Goal: Task Accomplishment & Management: Use online tool/utility

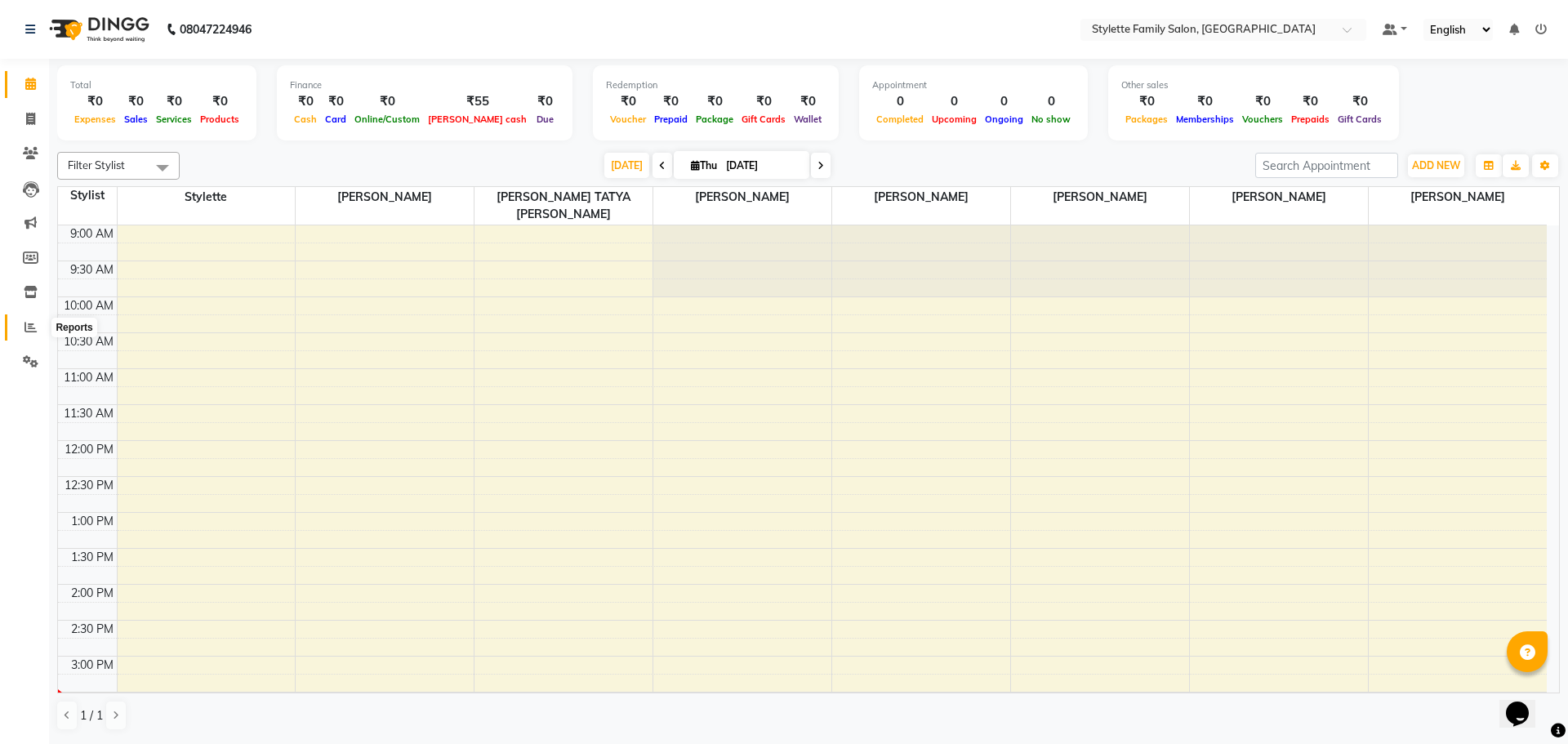
click at [31, 327] on icon at bounding box center [31, 327] width 12 height 12
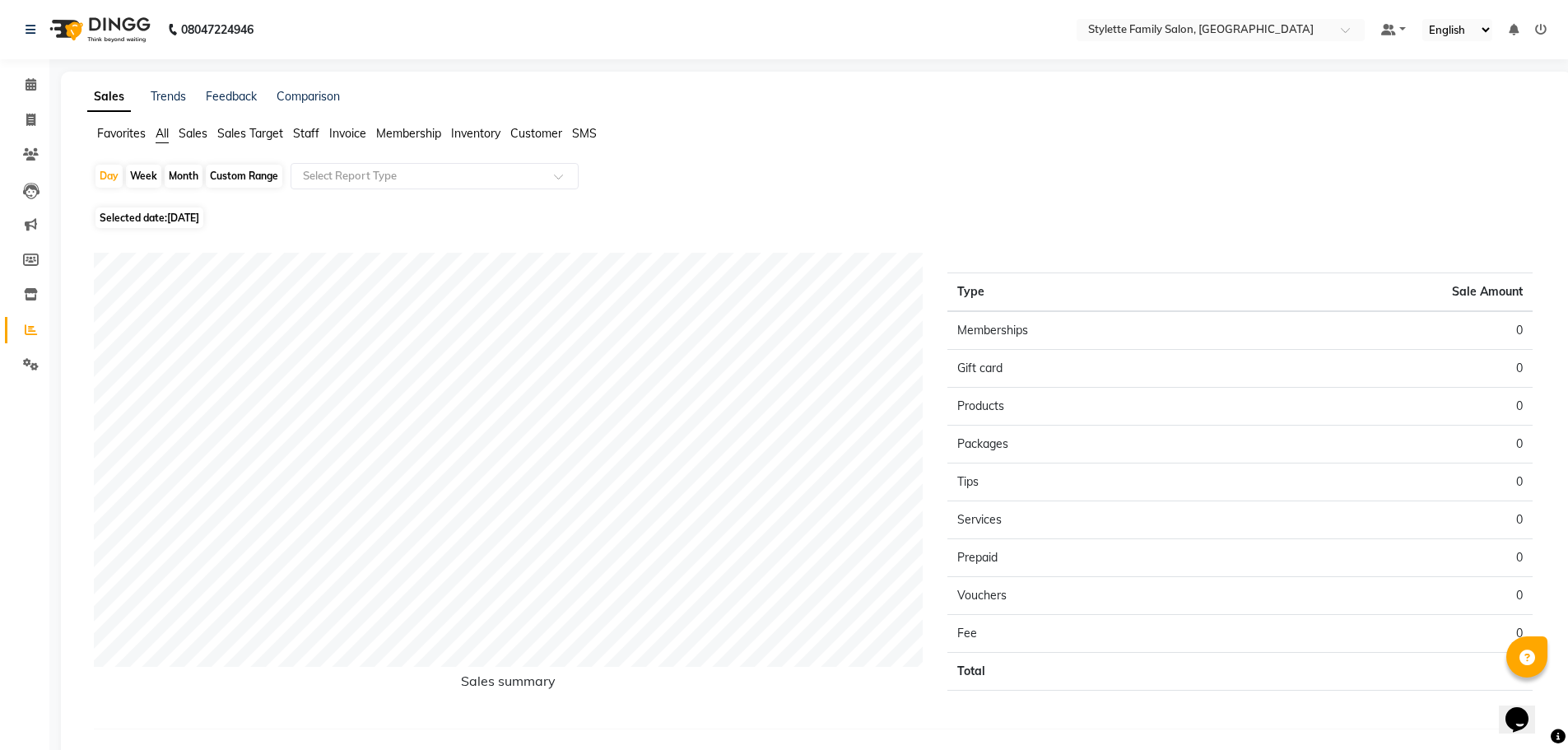
click at [172, 172] on div "Month" at bounding box center [184, 176] width 38 height 23
select select "9"
select select "2025"
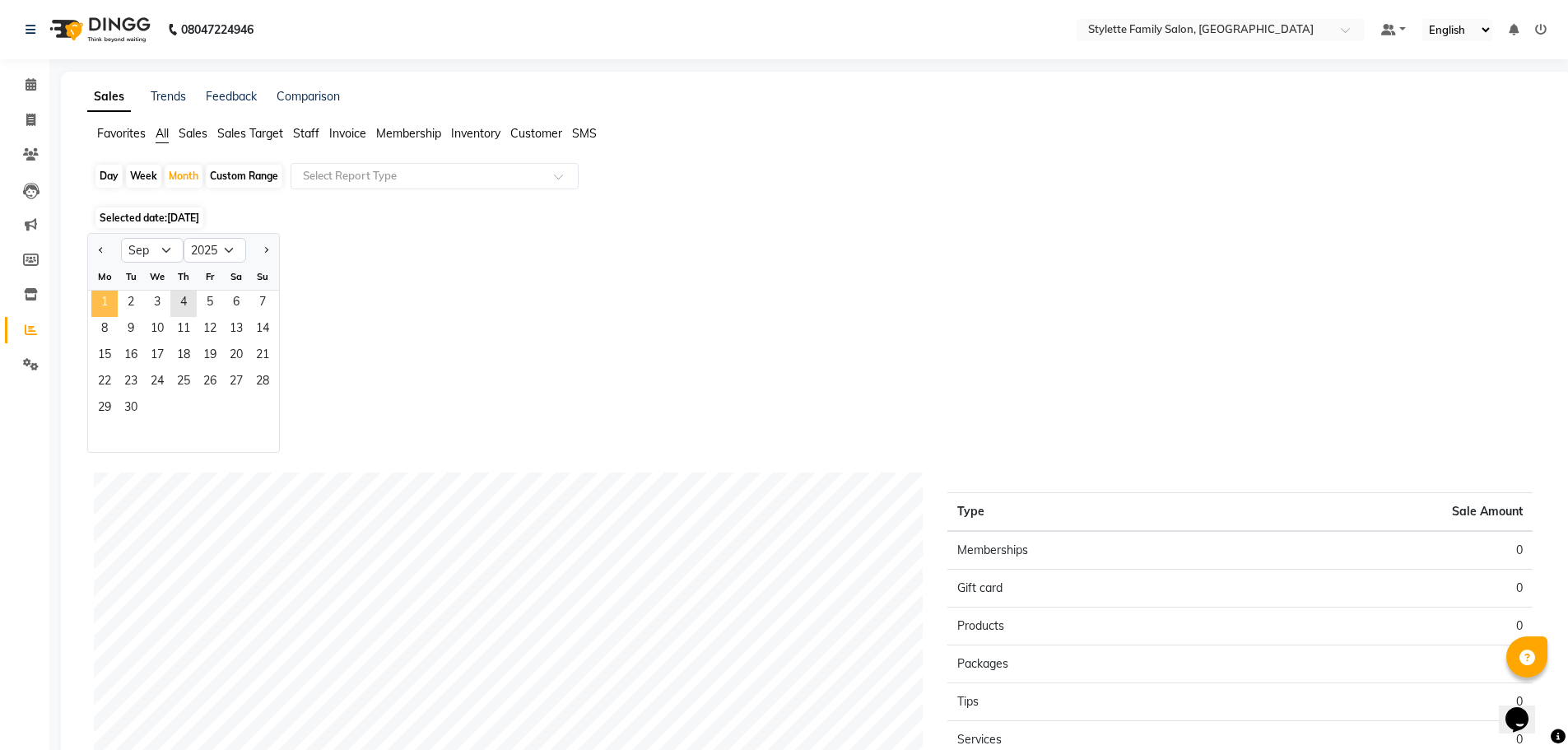
click at [111, 299] on span "1" at bounding box center [105, 304] width 27 height 27
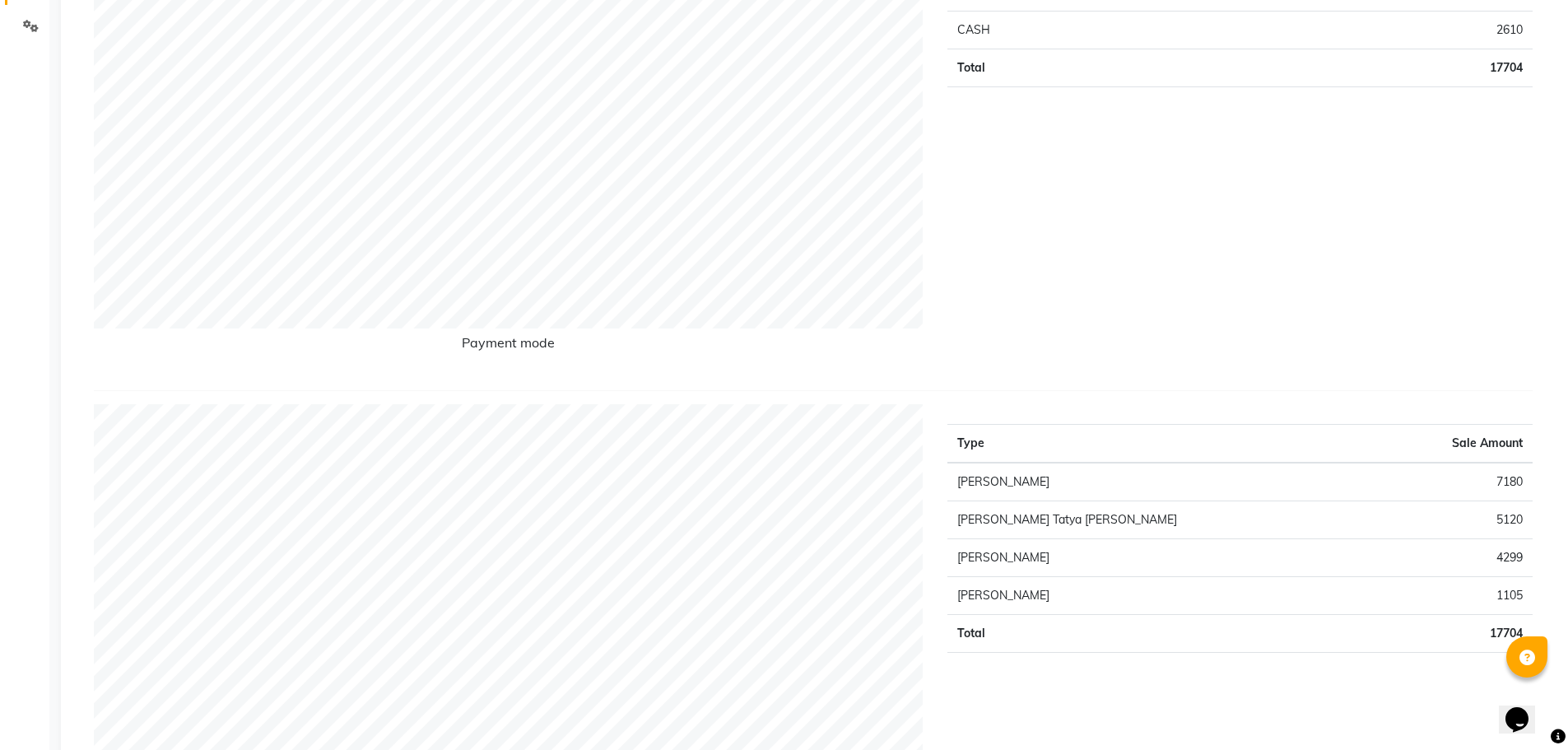
scroll to position [165, 0]
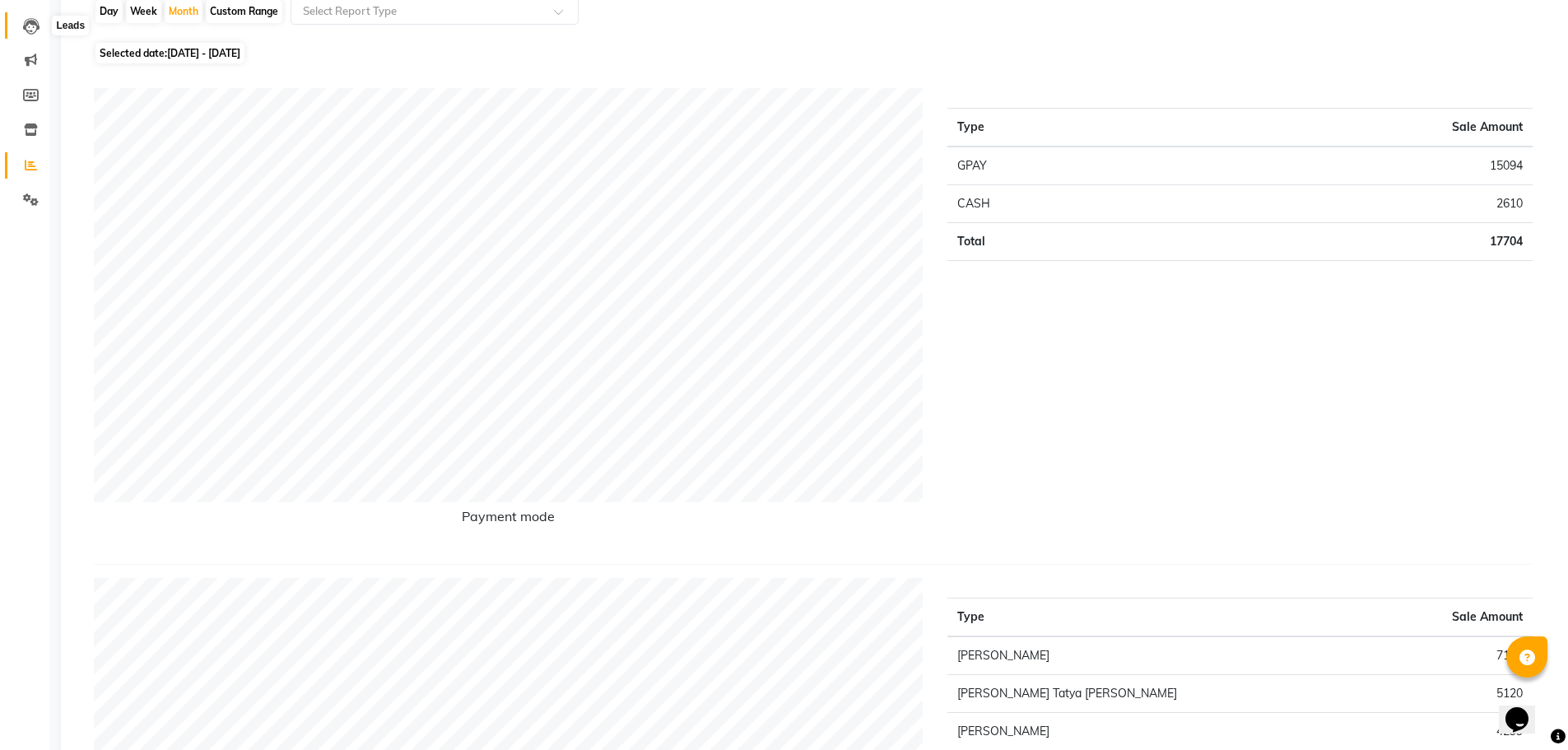
click at [34, 21] on icon at bounding box center [31, 26] width 16 height 16
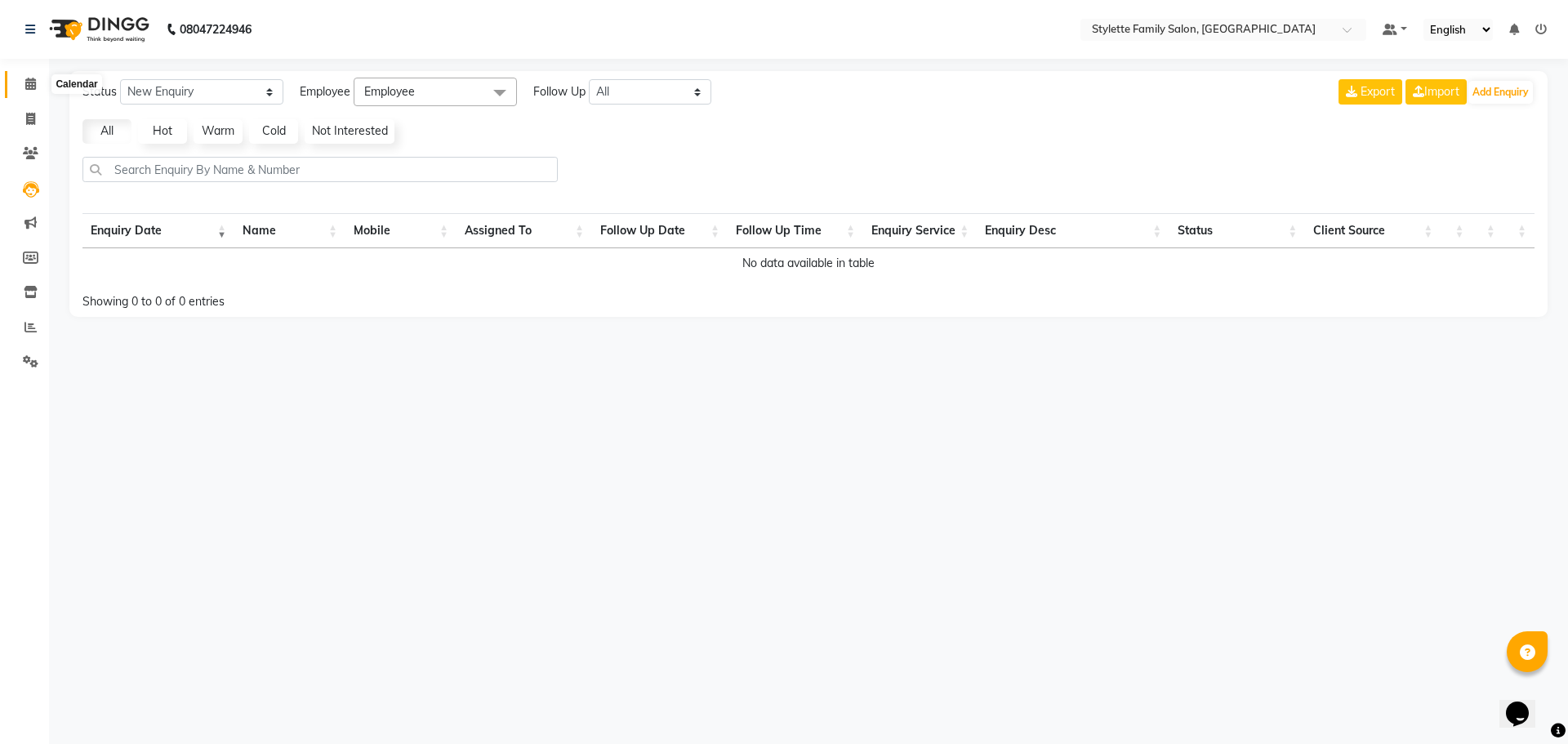
click at [33, 87] on icon at bounding box center [31, 83] width 10 height 12
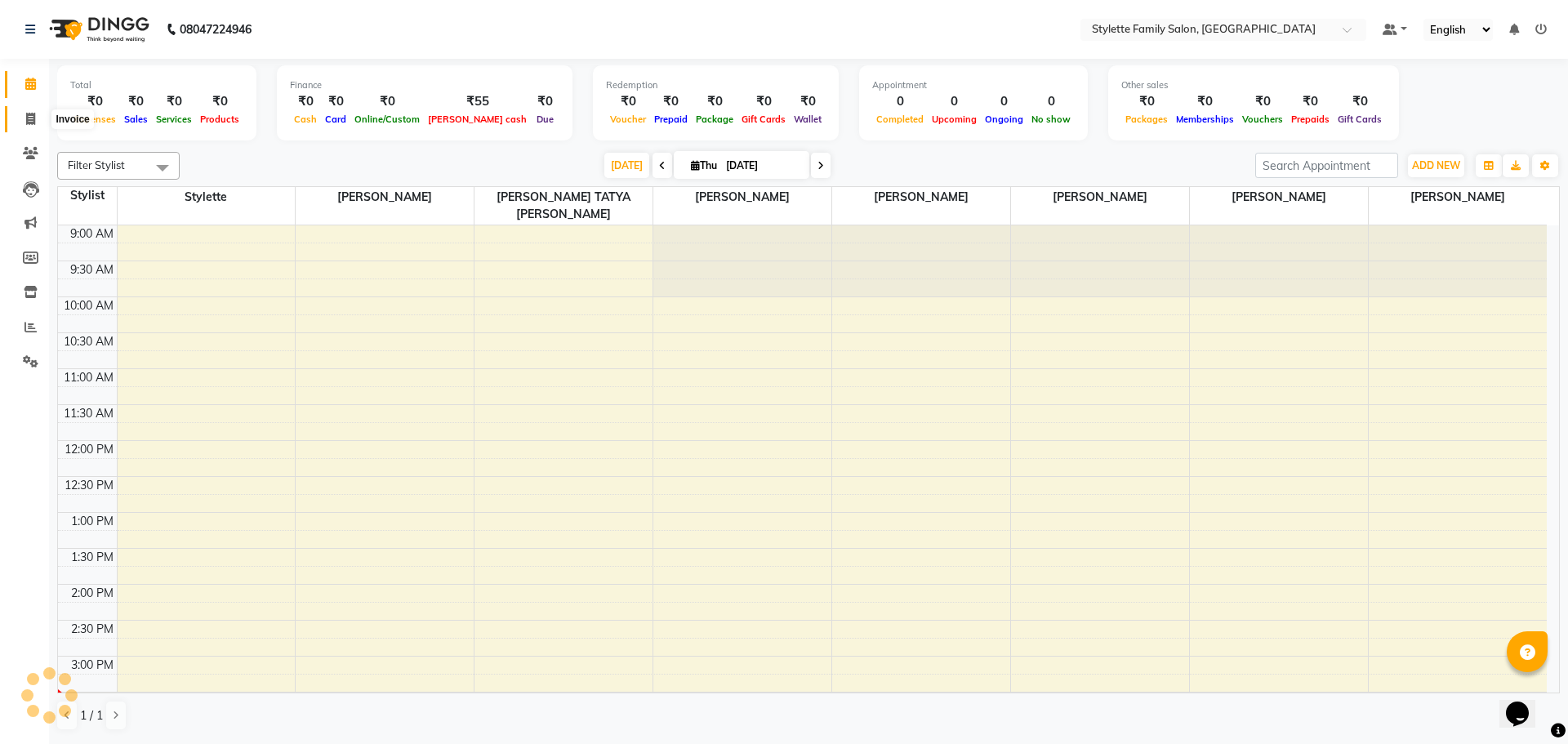
click at [25, 116] on span at bounding box center [31, 120] width 29 height 19
select select "service"
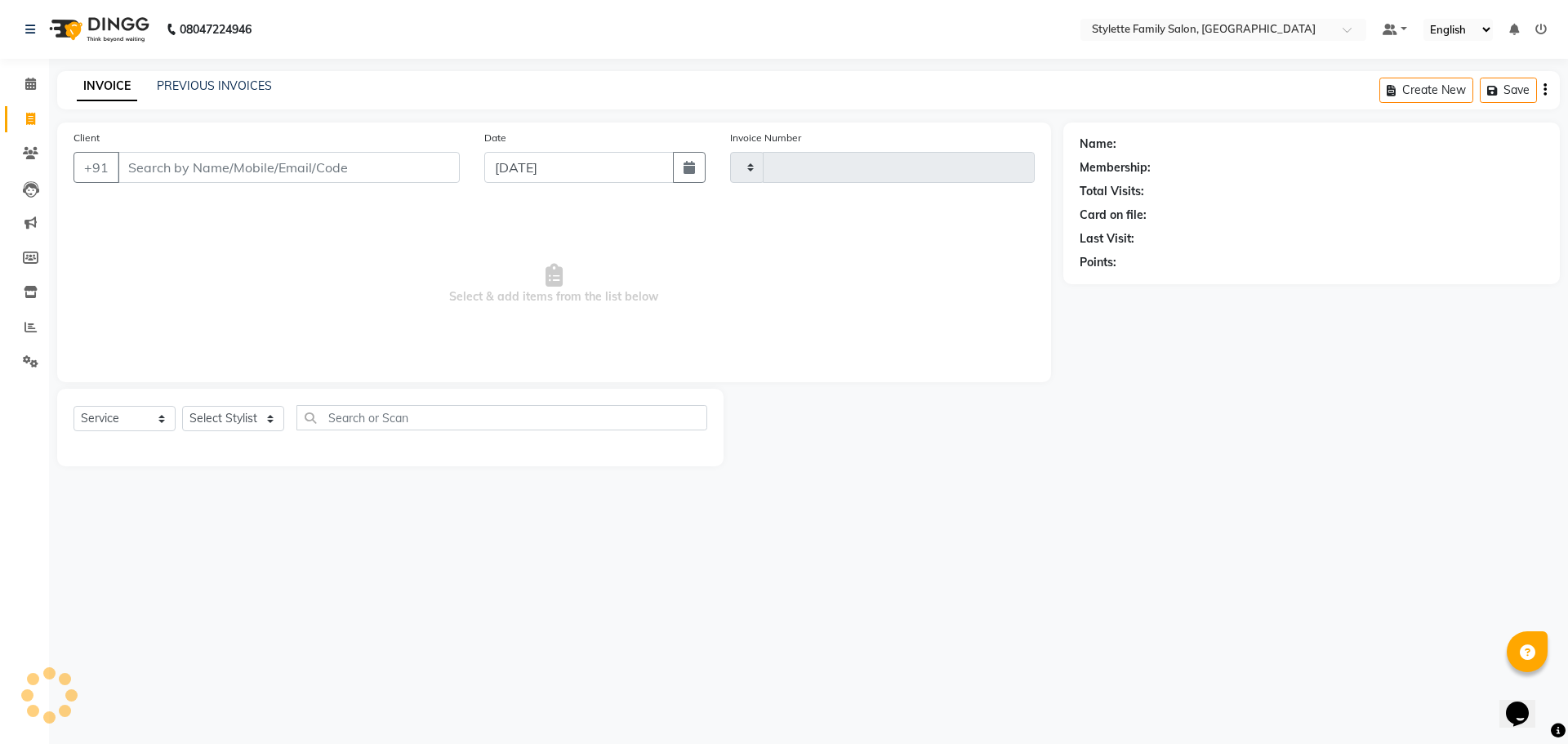
type input "1115"
select select "6990"
click at [21, 322] on span at bounding box center [31, 328] width 29 height 19
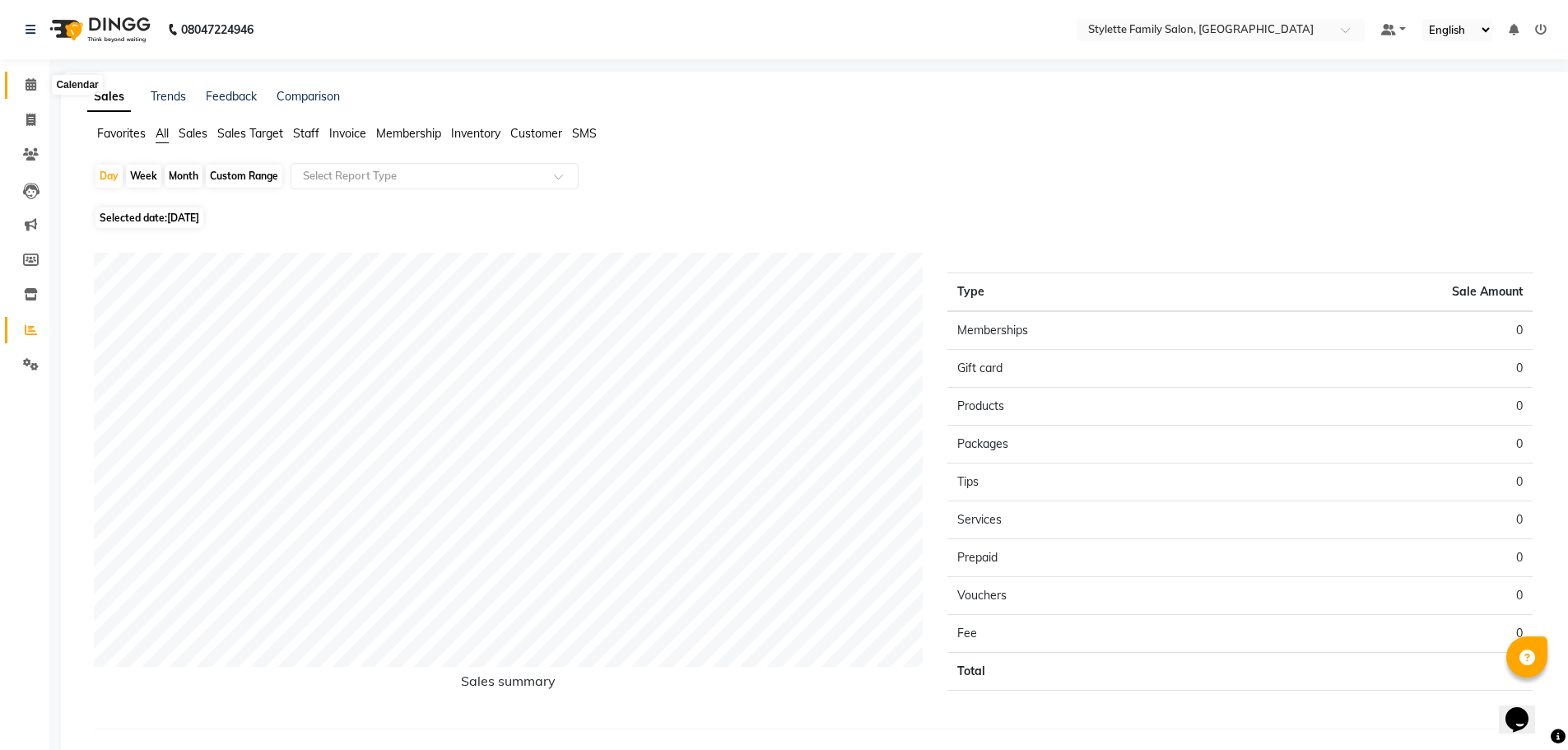
click at [21, 83] on span at bounding box center [31, 85] width 29 height 19
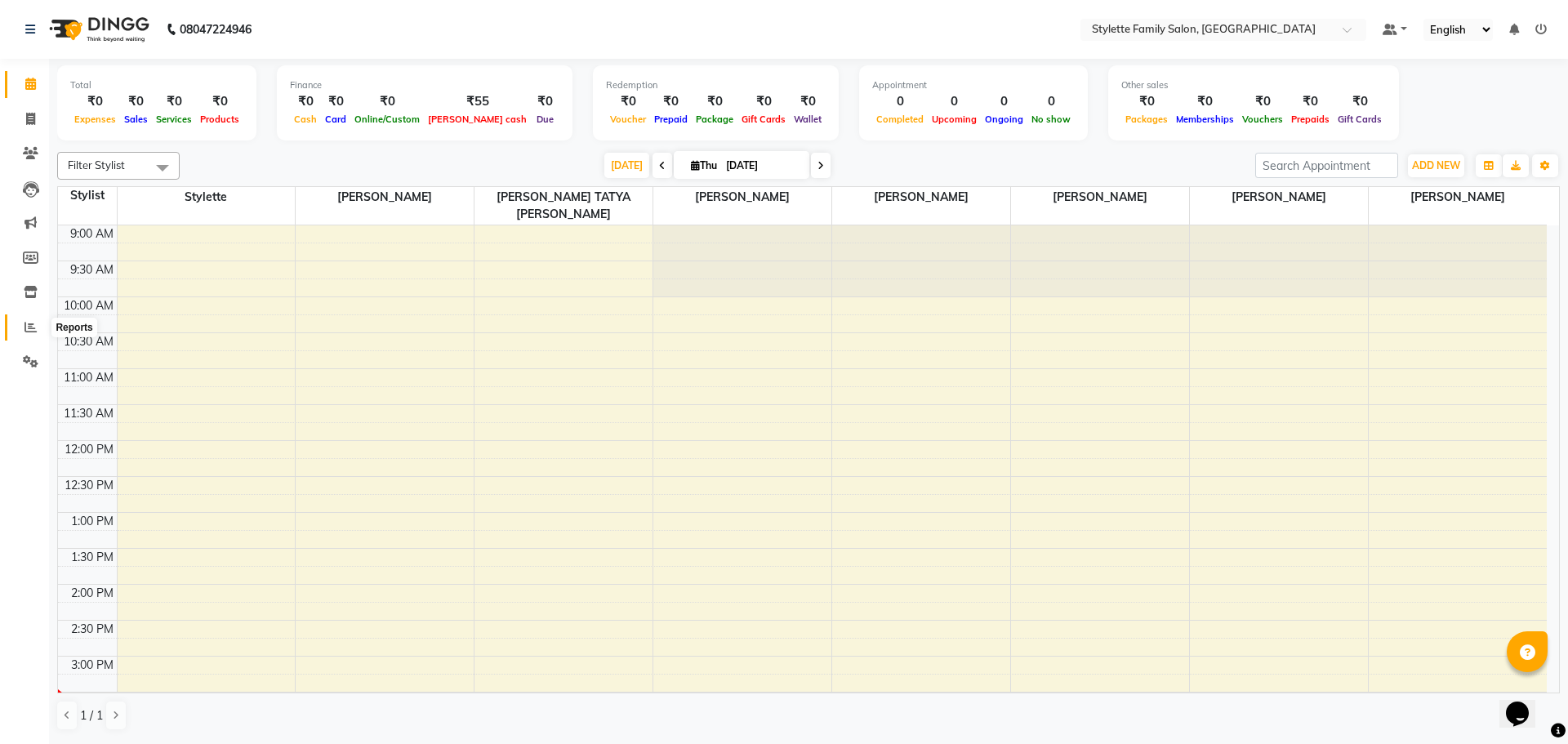
click at [25, 333] on icon at bounding box center [31, 327] width 12 height 12
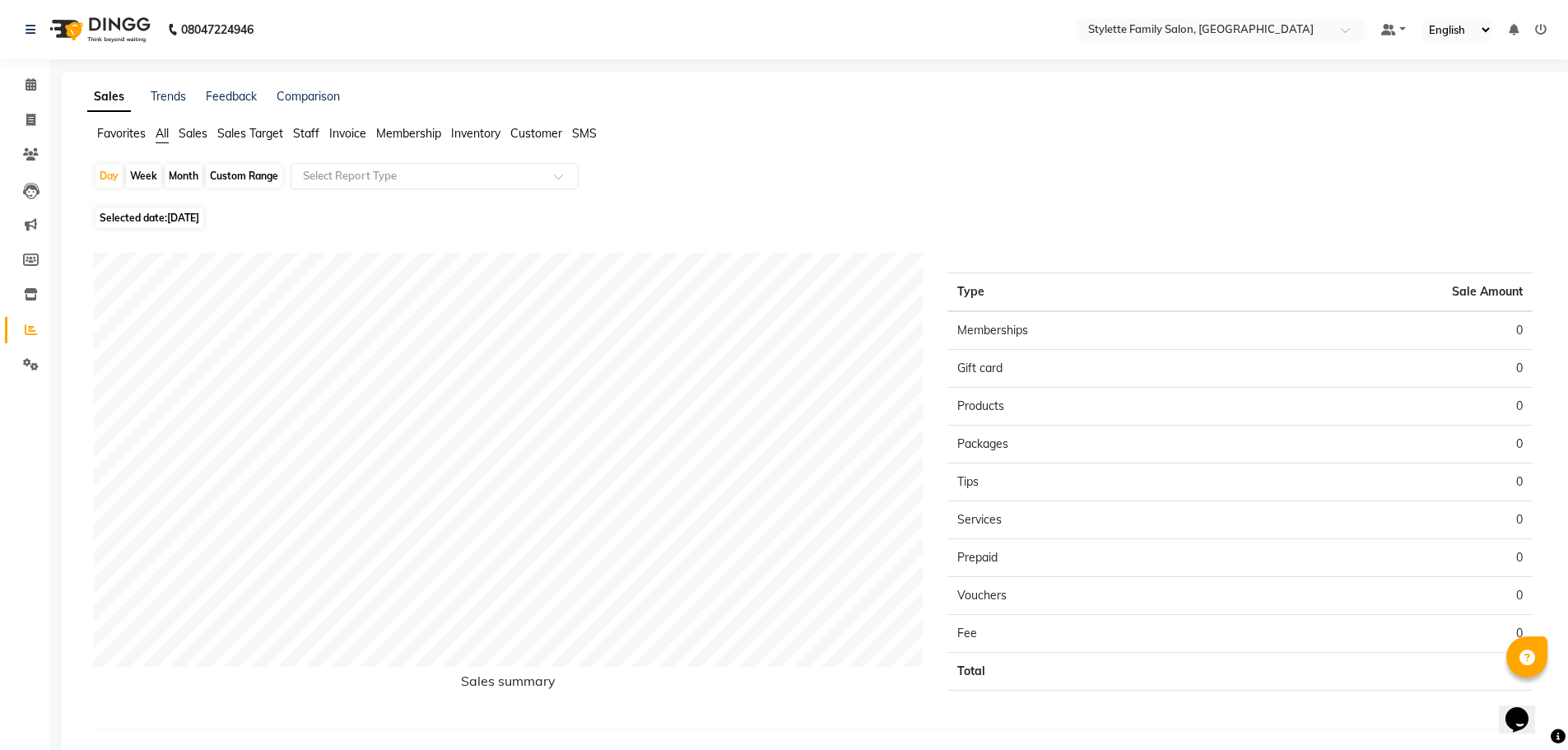
click at [174, 182] on div "Month" at bounding box center [184, 176] width 38 height 23
select select "9"
select select "2025"
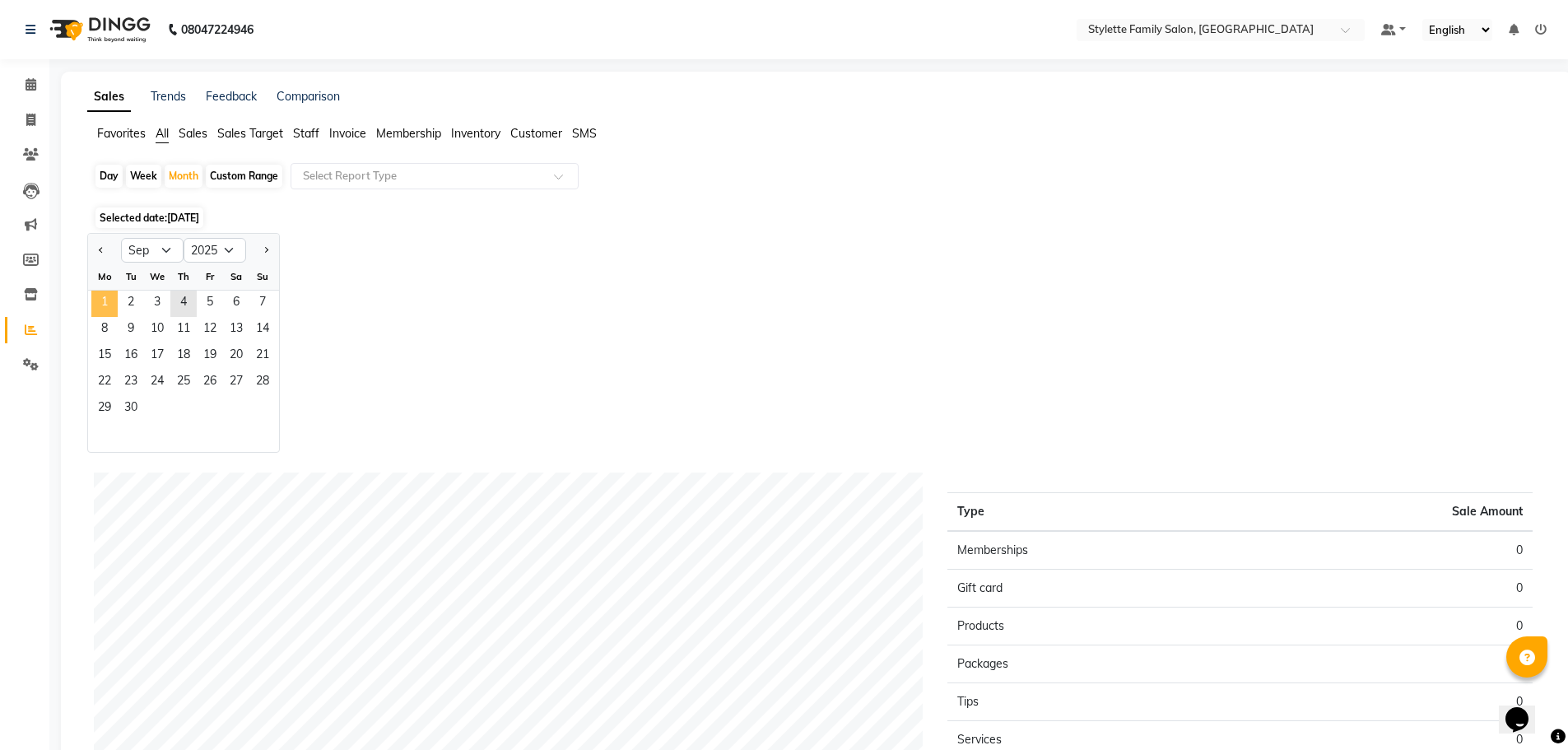
click at [93, 292] on span "1" at bounding box center [105, 304] width 27 height 27
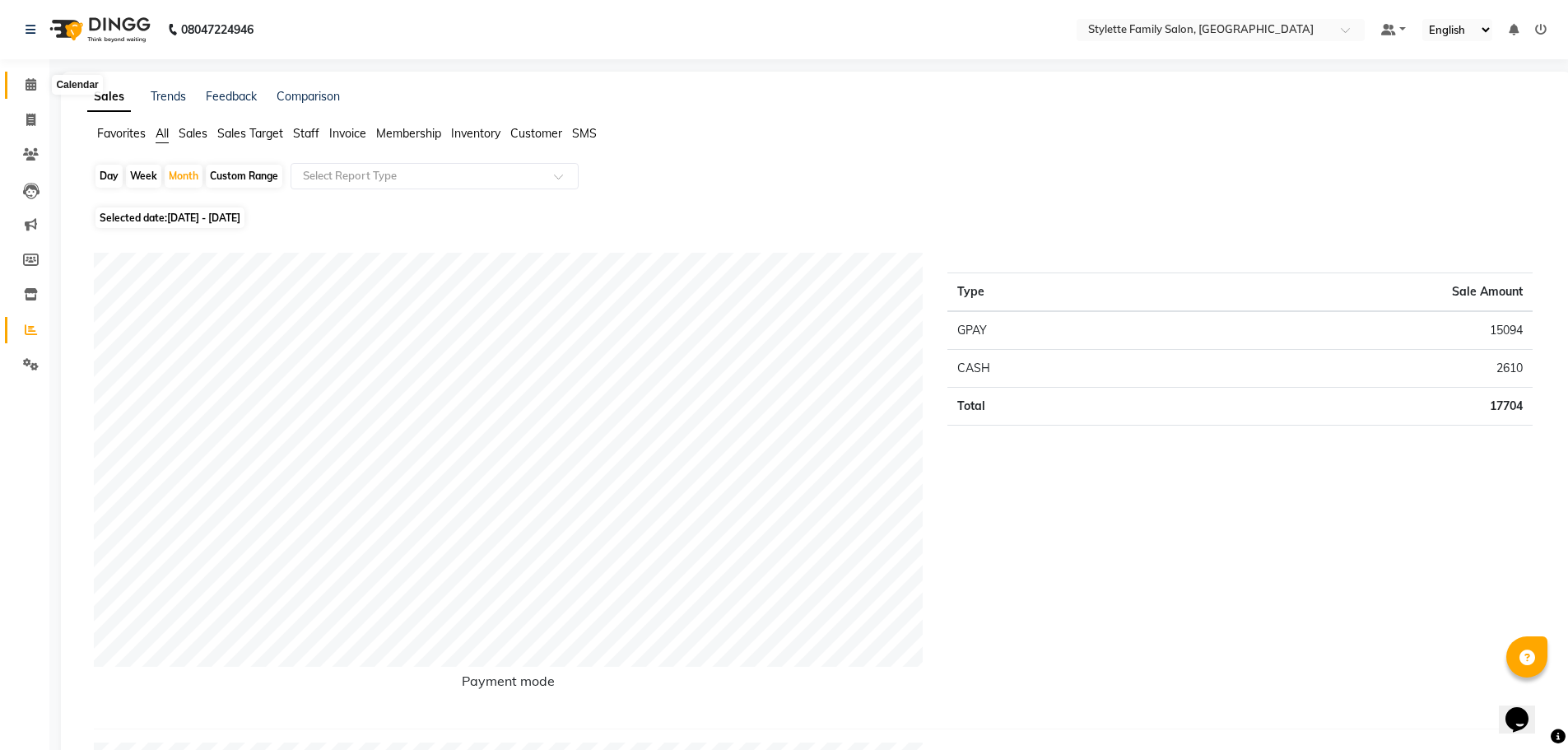
click at [32, 79] on icon at bounding box center [31, 84] width 10 height 12
